Goal: Task Accomplishment & Management: Complete application form

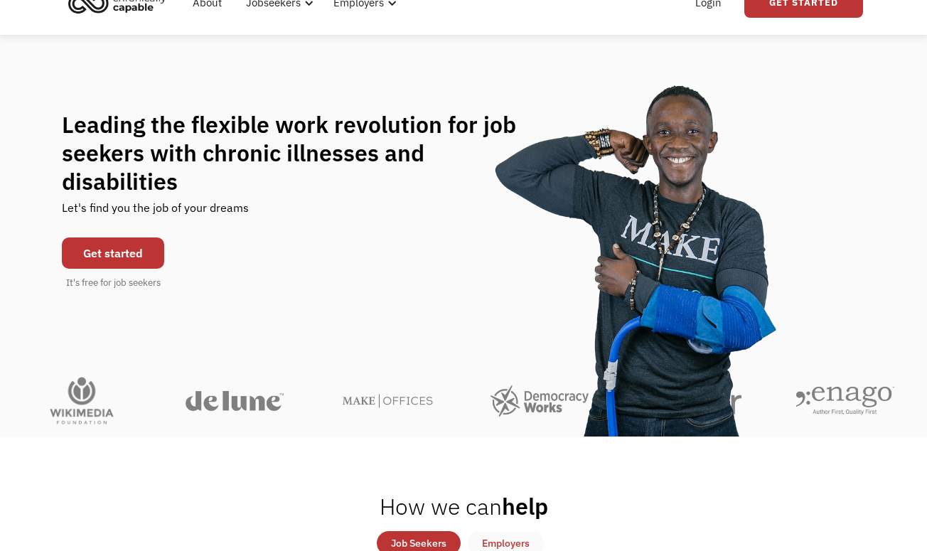
scroll to position [67, 0]
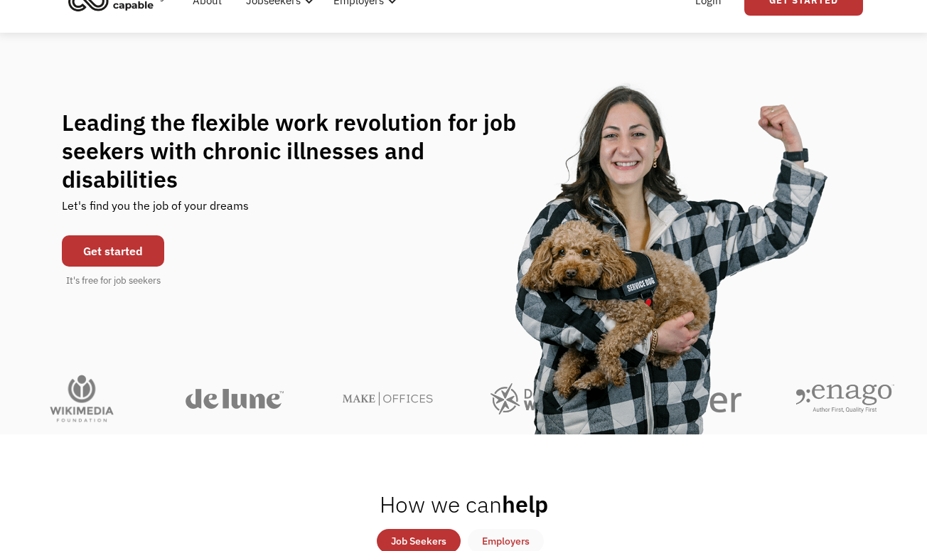
click at [129, 237] on link "Get started" at bounding box center [113, 250] width 102 height 31
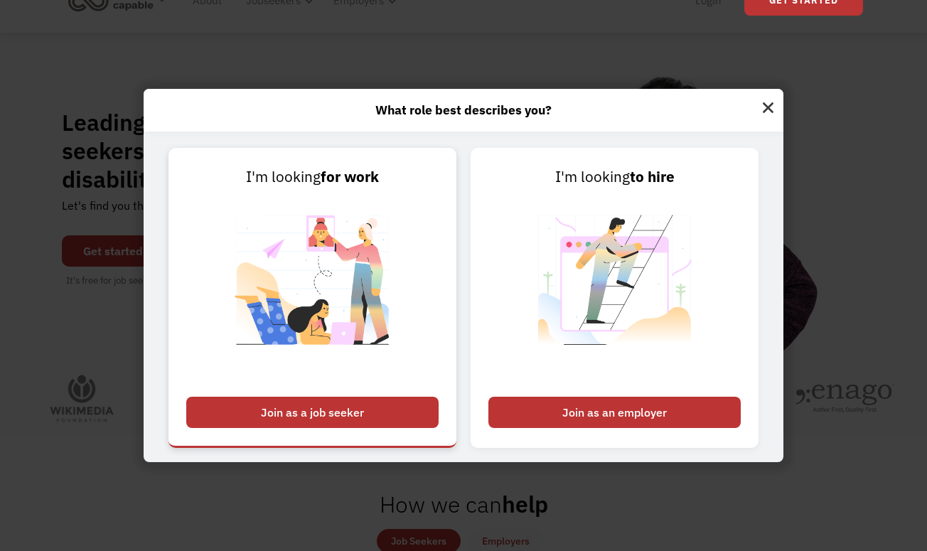
click at [329, 421] on div "Join as a job seeker" at bounding box center [312, 412] width 252 height 31
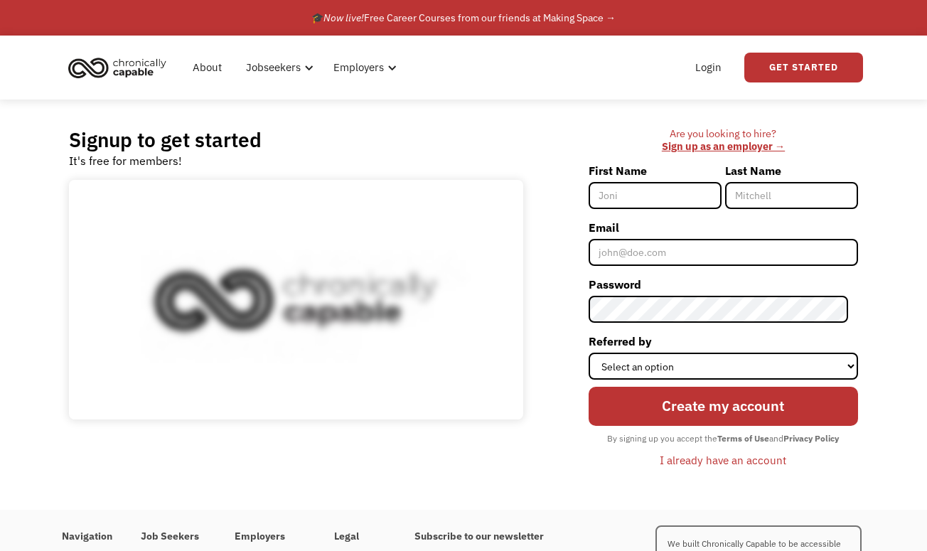
click at [638, 195] on input "First Name" at bounding box center [655, 195] width 133 height 27
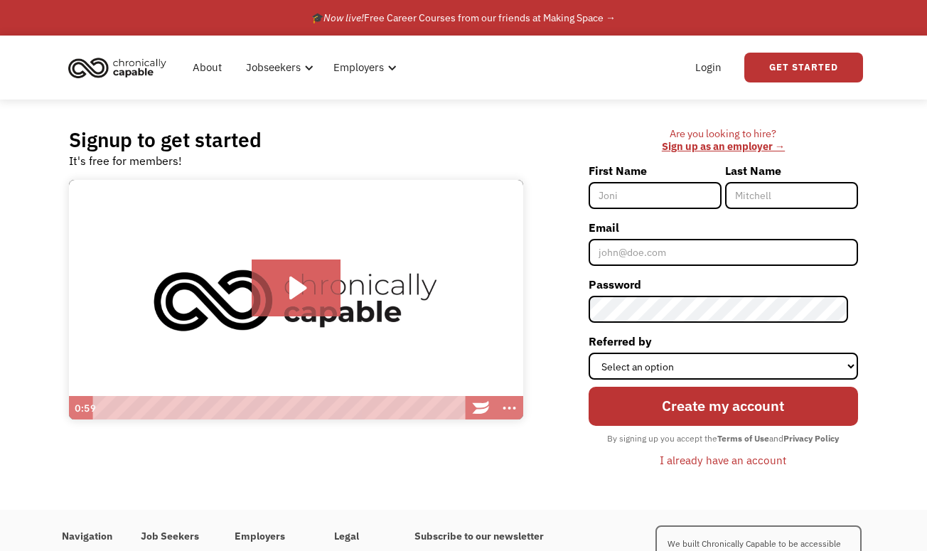
click at [203, 1] on link "🎓 Now live! Free Career Courses from our friends at Making Space →" at bounding box center [463, 18] width 927 height 36
